Goal: Task Accomplishment & Management: Manage account settings

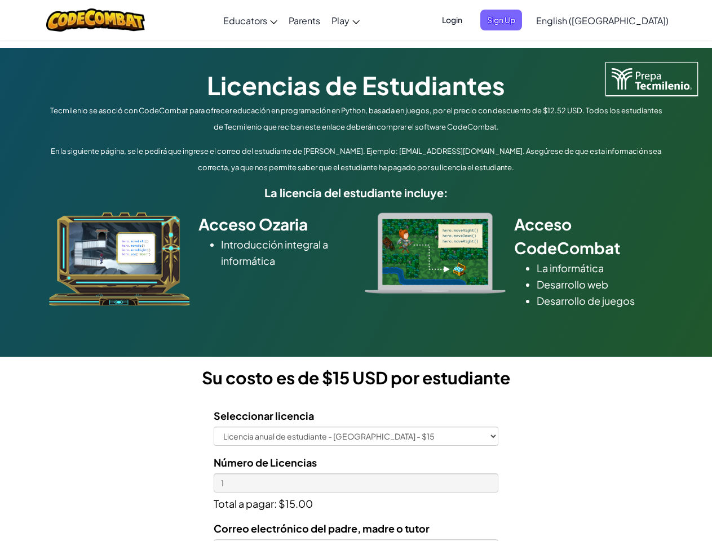
click at [356, 270] on div at bounding box center [435, 252] width 158 height 81
click at [469, 20] on span "Login" at bounding box center [452, 20] width 34 height 21
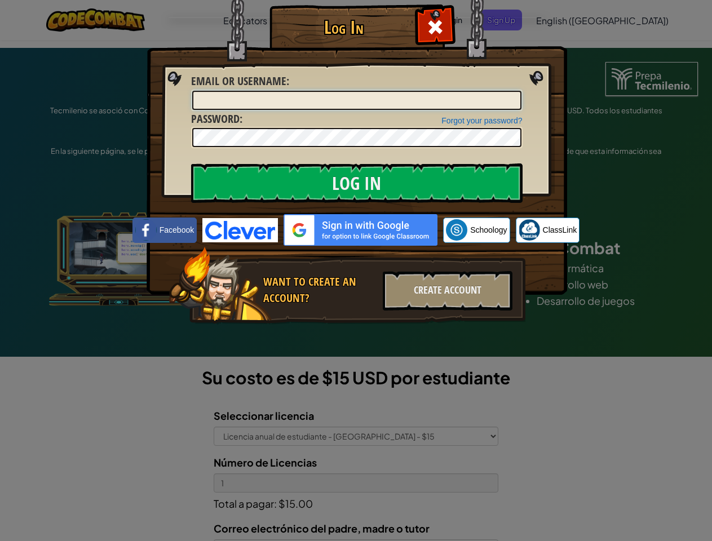
click at [520, 91] on input "Email or Username :" at bounding box center [356, 100] width 329 height 19
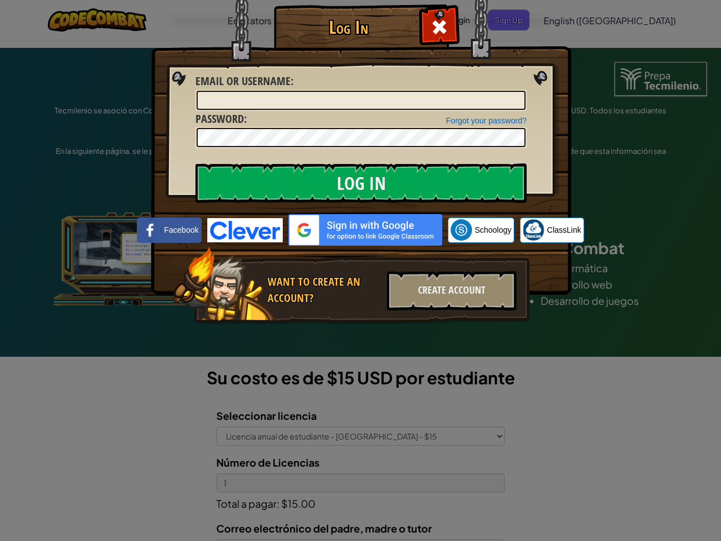
click at [570, 20] on div "Log In Unknown Error Email or Username : Forgot your password? Password : Log I…" at bounding box center [360, 270] width 721 height 541
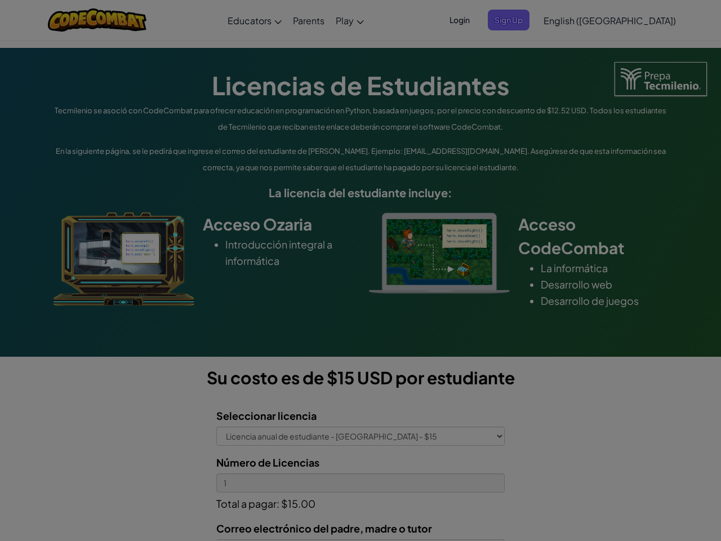
click at [570, 20] on div "Log In Unknown Error Email or Username : Forgot your password? Password : Log I…" at bounding box center [360, 270] width 721 height 541
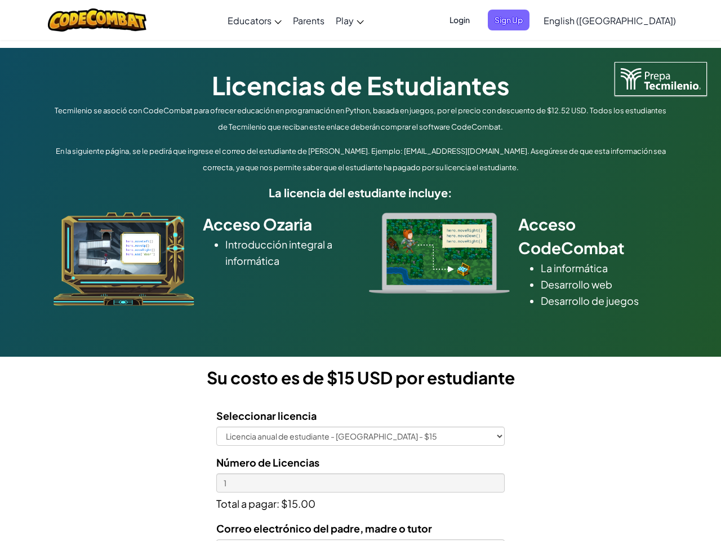
click at [630, 20] on div at bounding box center [360, 270] width 721 height 541
